Goal: Obtain resource: Obtain resource

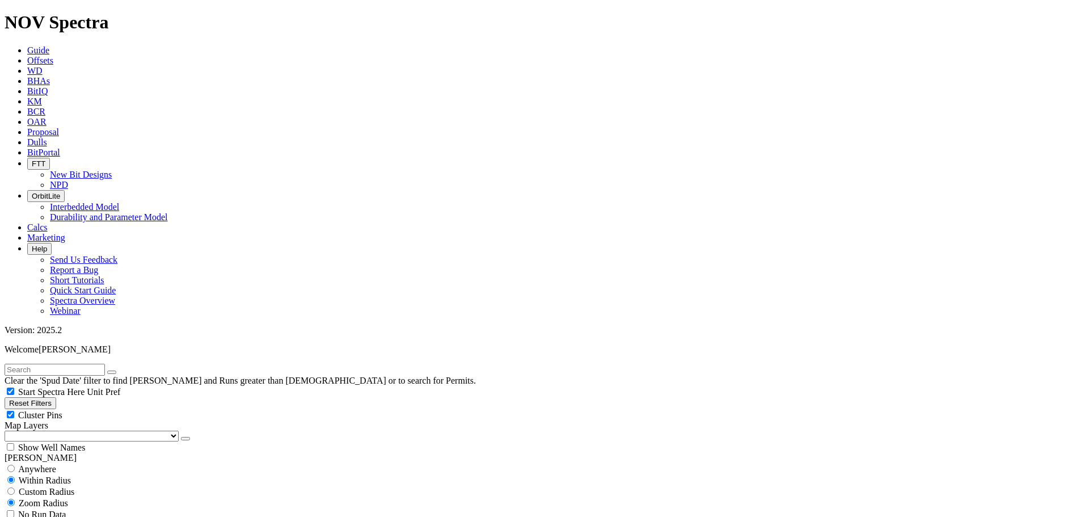
click at [56, 397] on button "Reset Filters" at bounding box center [31, 403] width 52 height 12
checkbox input "true"
select select
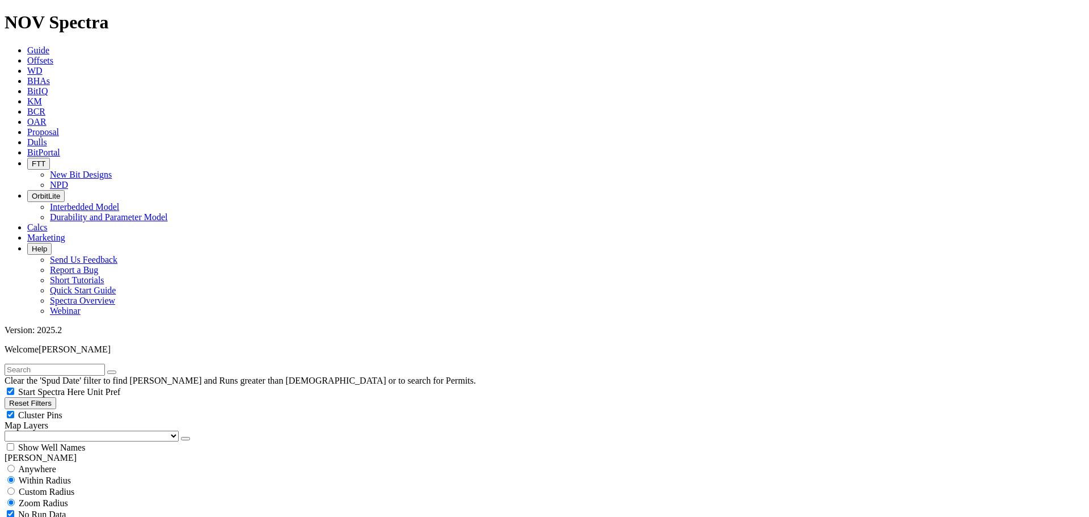
select select
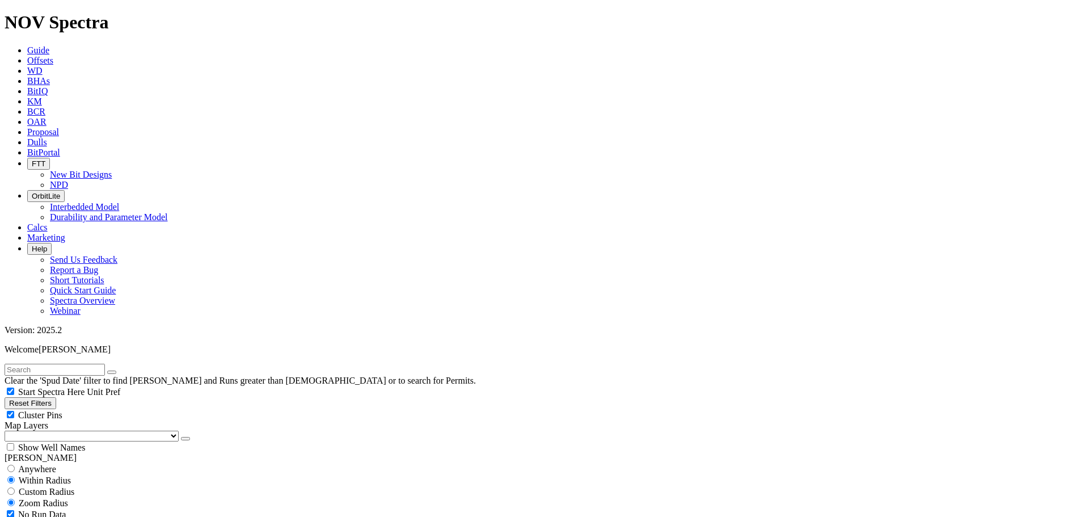
scroll to position [681, 0]
select select "8.75"
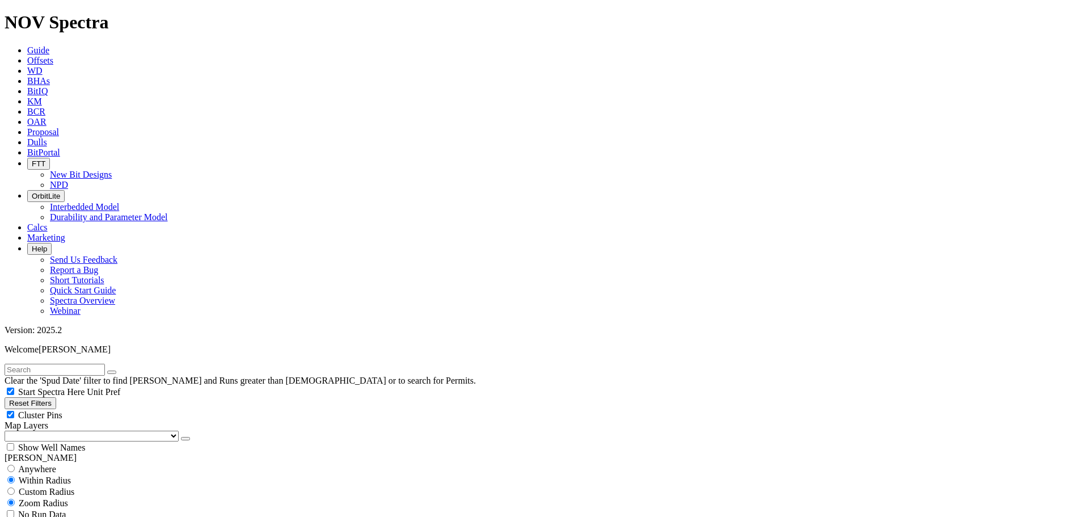
checkbox input "false"
select select "? number:8.75 ?"
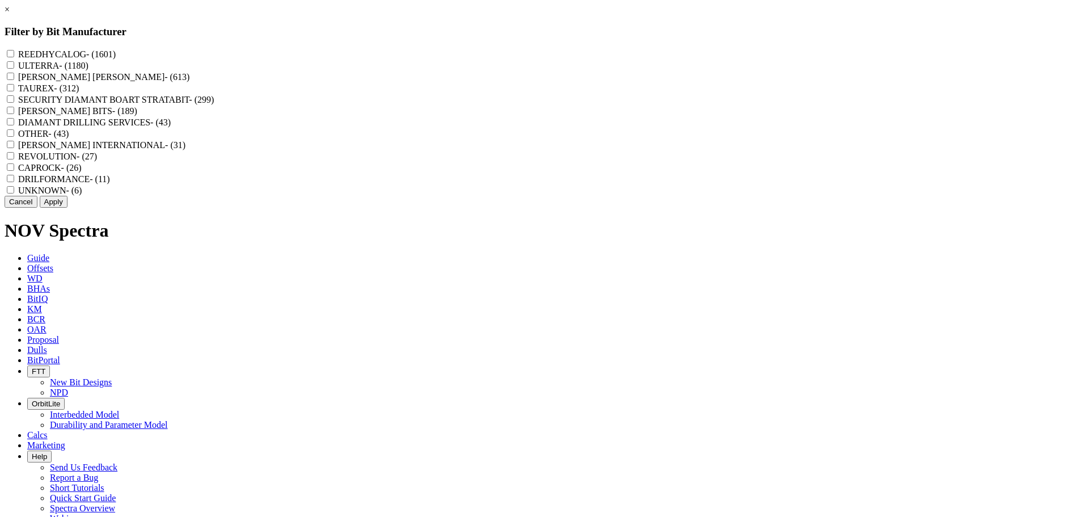
click at [116, 49] on label "REEDHYCALOG - (1601)" at bounding box center [67, 54] width 98 height 10
click at [14, 50] on input "REEDHYCALOG - (1601)" at bounding box center [10, 53] width 7 height 7
click at [116, 56] on label "REEDHYCALOG - (1601)" at bounding box center [67, 54] width 98 height 10
click at [14, 56] on input "REEDHYCALOG - (1601)" at bounding box center [10, 53] width 7 height 7
click at [116, 58] on label "REEDHYCALOG - (1601)" at bounding box center [67, 54] width 98 height 10
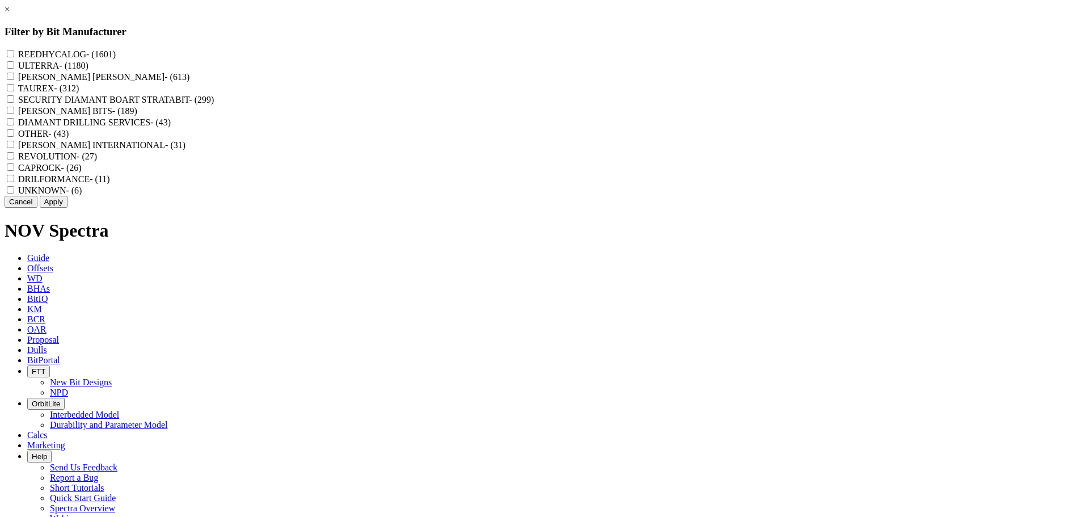
click at [14, 57] on input "REEDHYCALOG - (1601)" at bounding box center [10, 53] width 7 height 7
checkbox input "true"
click at [68, 208] on button "Apply" at bounding box center [54, 202] width 28 height 12
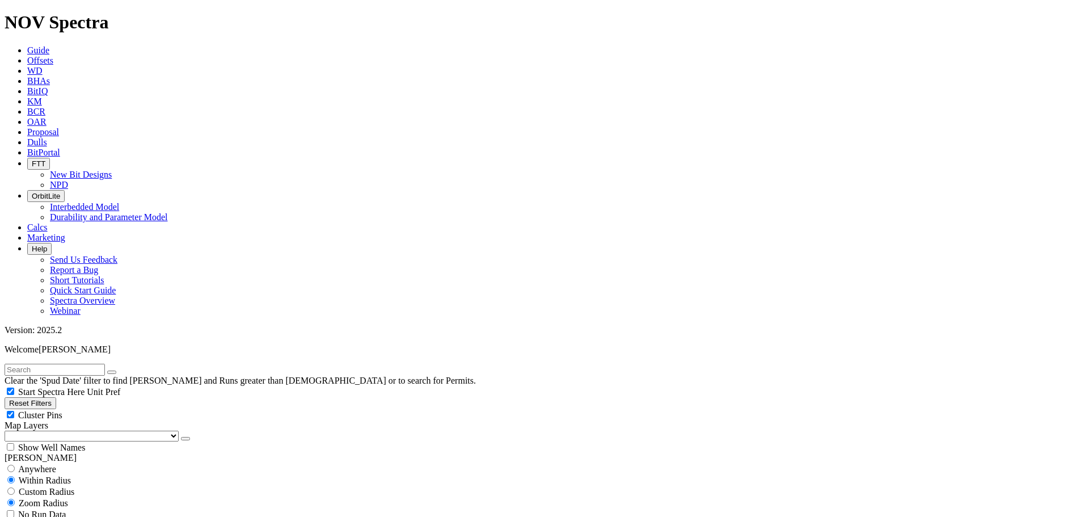
scroll to position [737, 0]
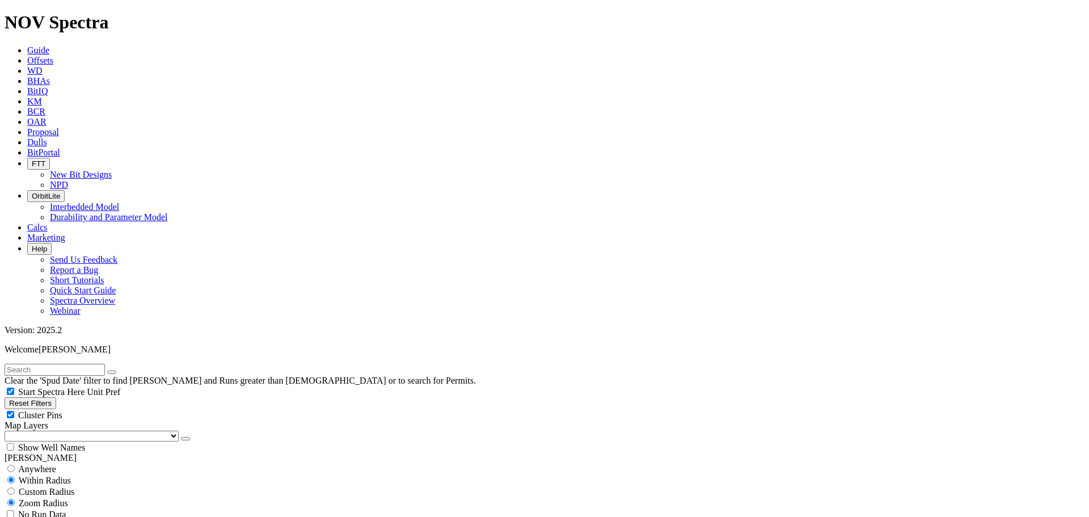
scroll to position [794, 0]
type input "3000"
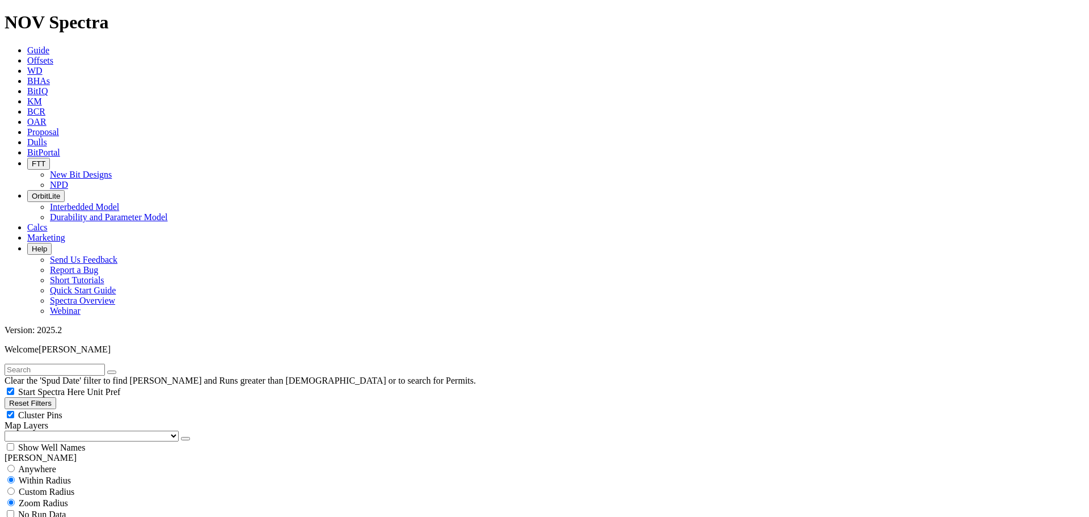
scroll to position [11325, 0]
type input "6500"
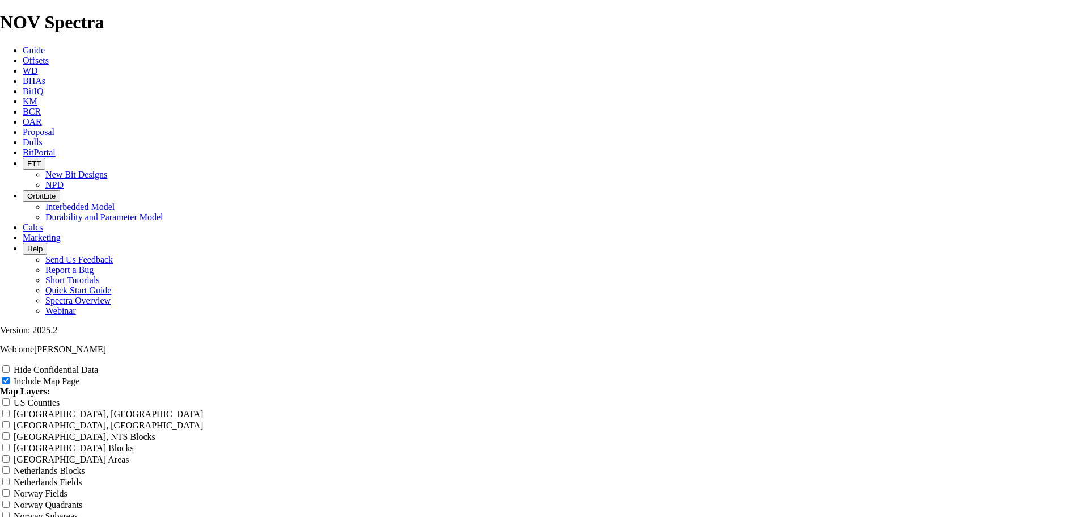
scroll to position [454, 0]
click at [10, 398] on input "US Counties" at bounding box center [5, 401] width 7 height 7
checkbox input "true"
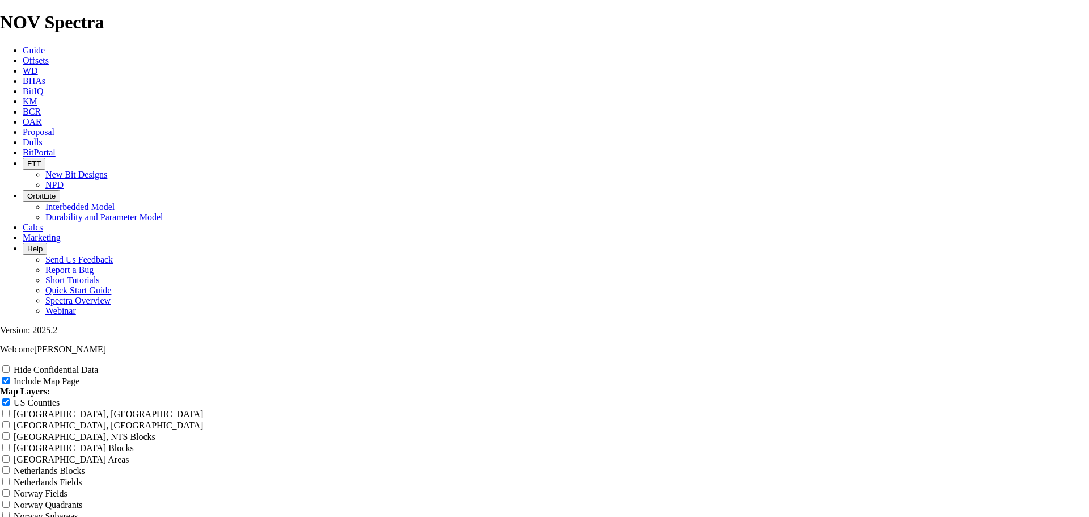
radio input "true"
drag, startPoint x: 280, startPoint y: 220, endPoint x: 261, endPoint y: 242, distance: 29.0
drag, startPoint x: 261, startPoint y: 242, endPoint x: 536, endPoint y: 264, distance: 276.0
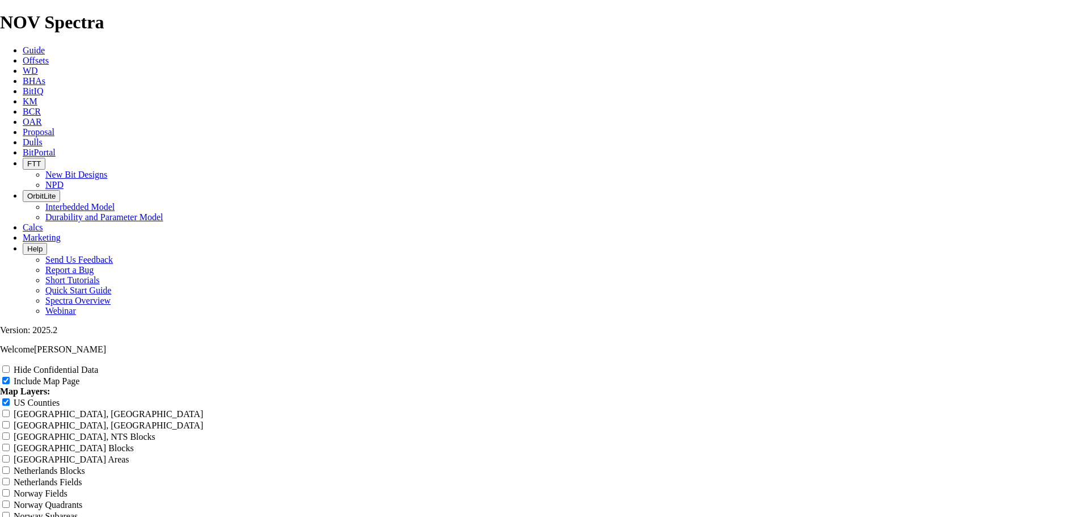
scroll to position [1423, 0]
radio input "true"
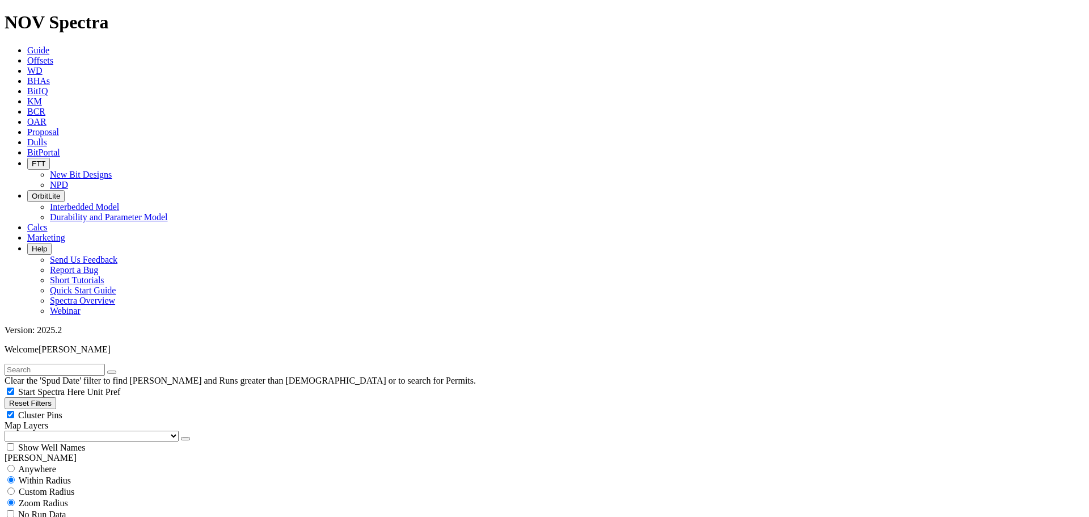
scroll to position [511, 0]
select select
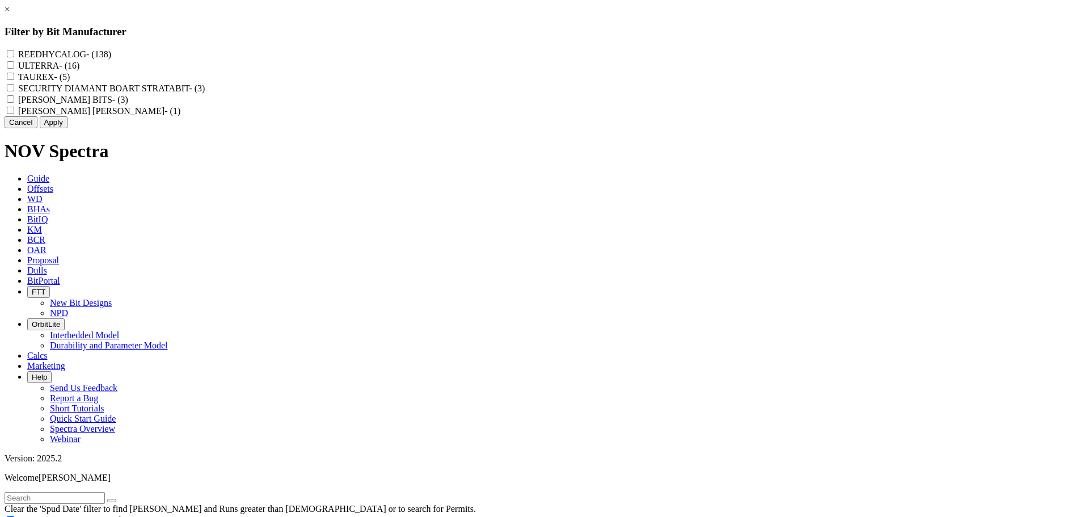
click at [37, 128] on button "Cancel" at bounding box center [21, 122] width 33 height 12
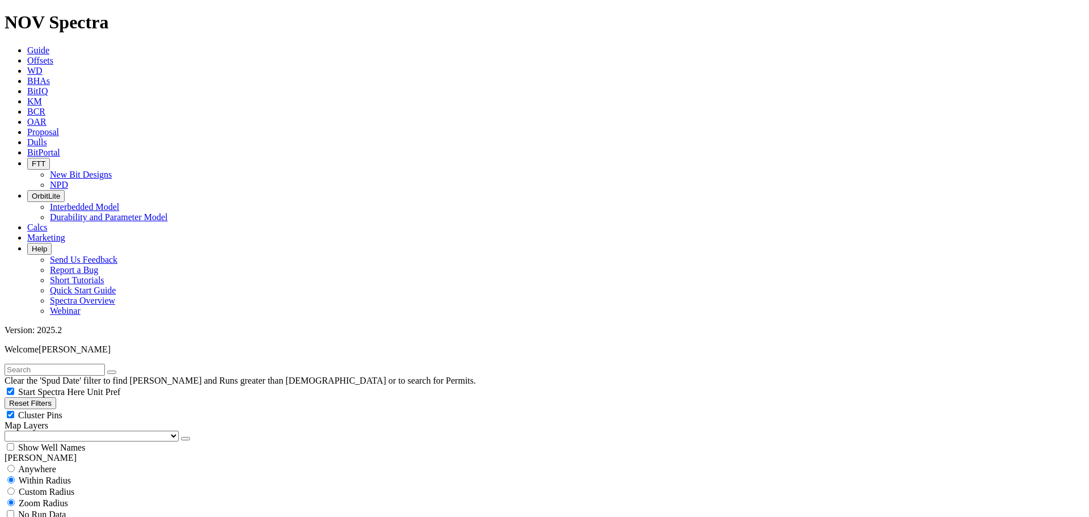
drag, startPoint x: 1047, startPoint y: 78, endPoint x: 1062, endPoint y: 107, distance: 33.0
drag, startPoint x: 1062, startPoint y: 87, endPoint x: 823, endPoint y: 117, distance: 240.7
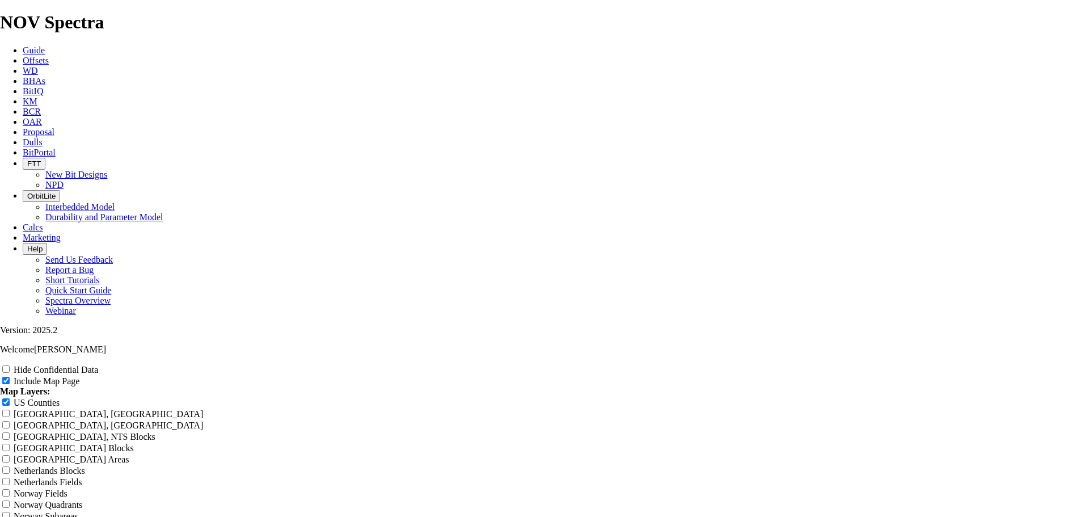
scroll to position [1418, 0]
